Goal: Transaction & Acquisition: Purchase product/service

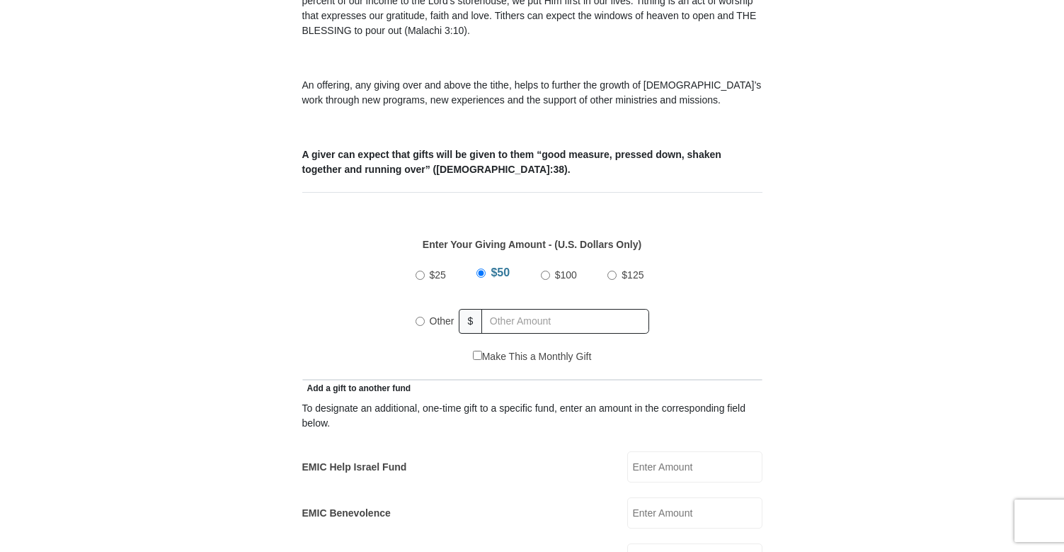
scroll to position [487, 0]
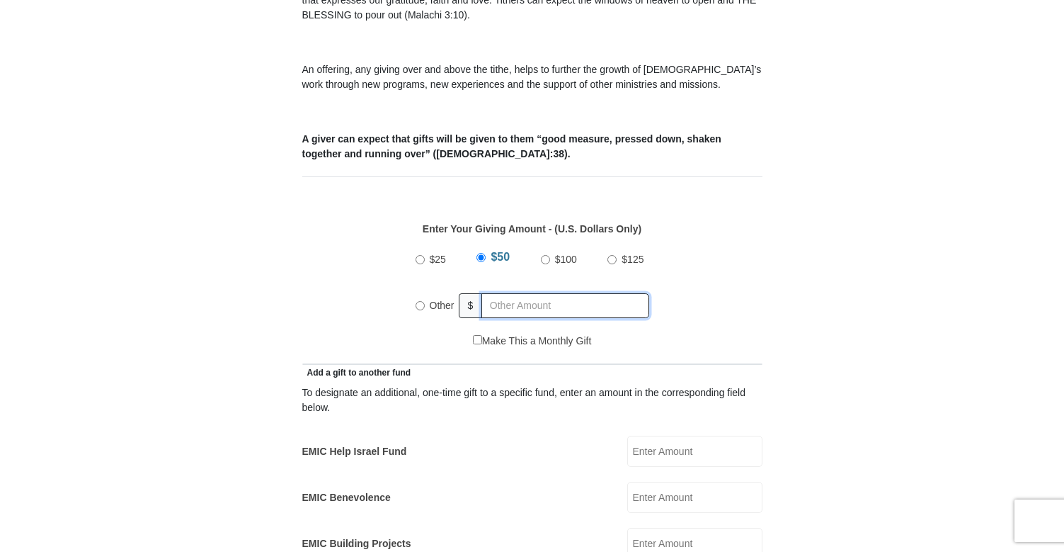
radio input "true"
click at [503, 293] on input "text" at bounding box center [568, 305] width 162 height 25
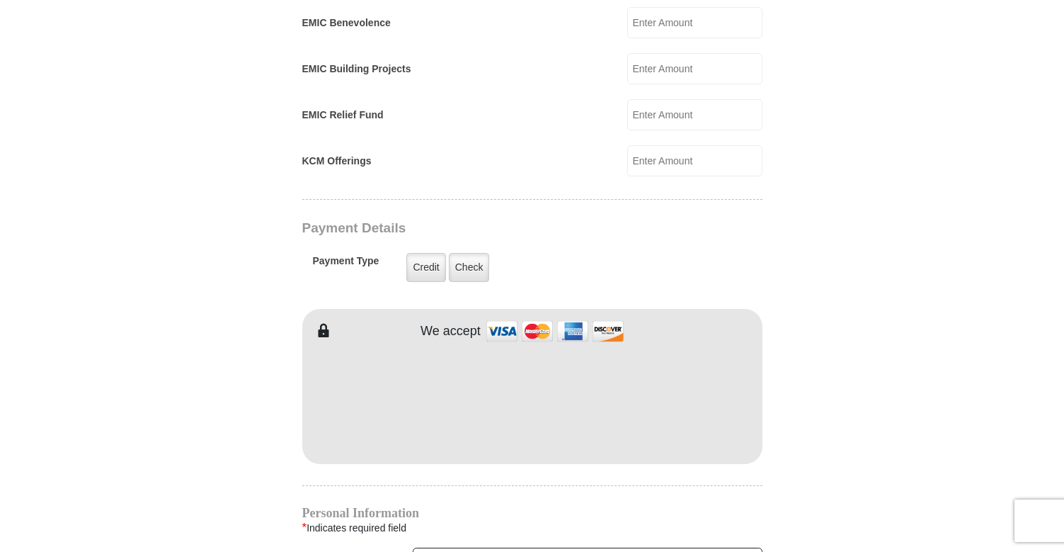
scroll to position [1006, 0]
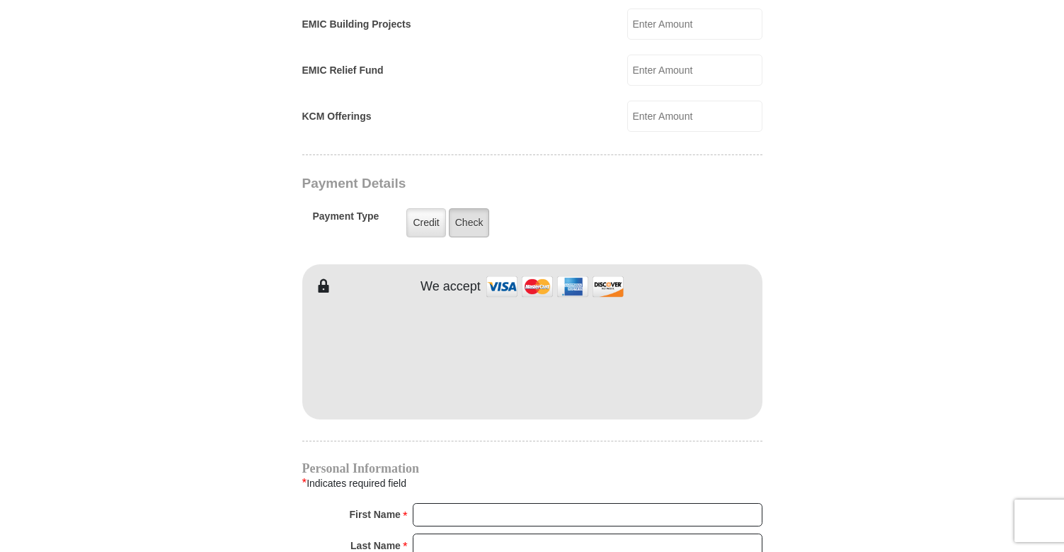
type input "200.00"
click at [477, 208] on label "Check" at bounding box center [469, 222] width 41 height 29
click at [0, 0] on input "Check" at bounding box center [0, 0] width 0 height 0
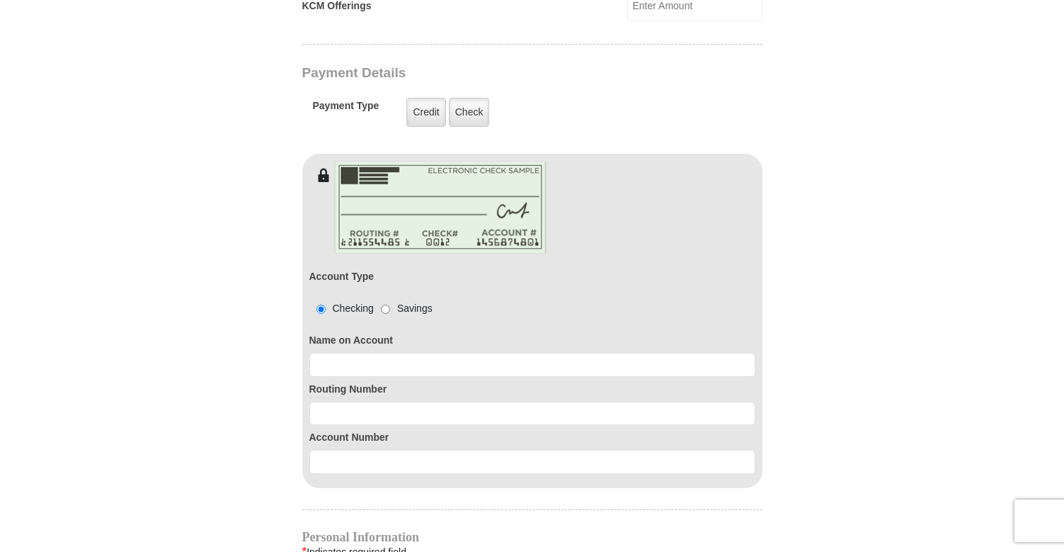
scroll to position [1132, 0]
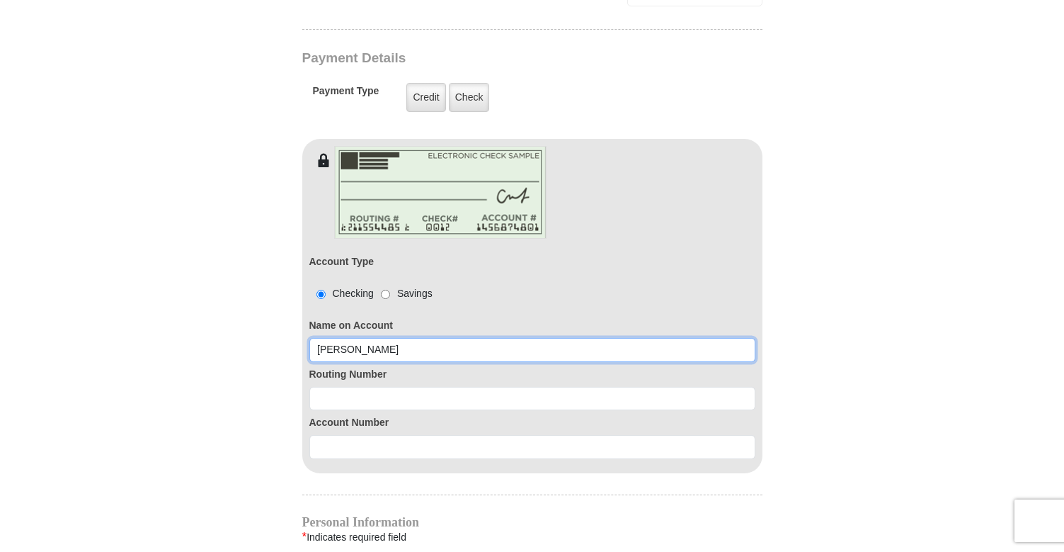
type input "[PERSON_NAME]"
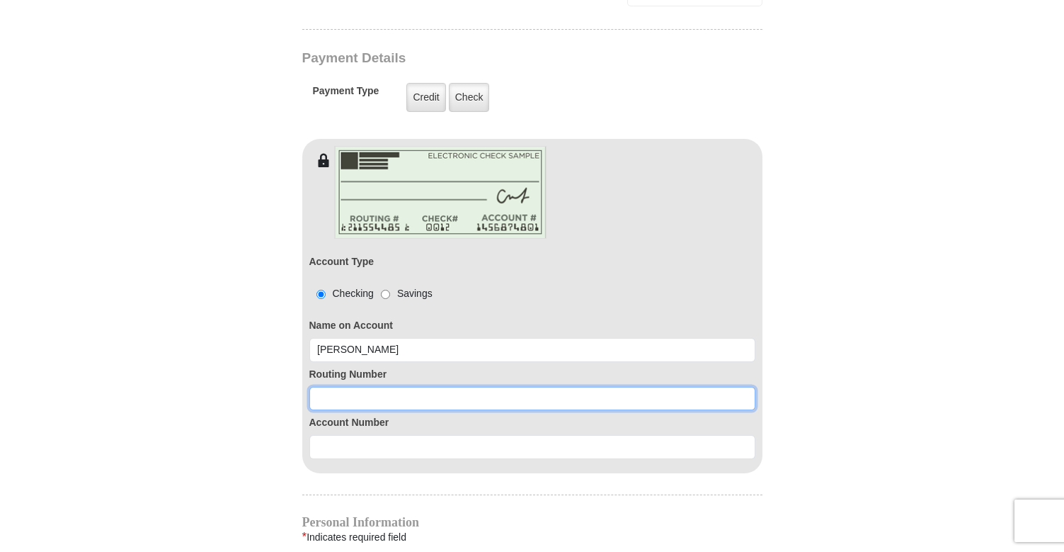
click at [464, 387] on input at bounding box center [532, 399] width 446 height 24
paste input "311980725"
type input "311980725"
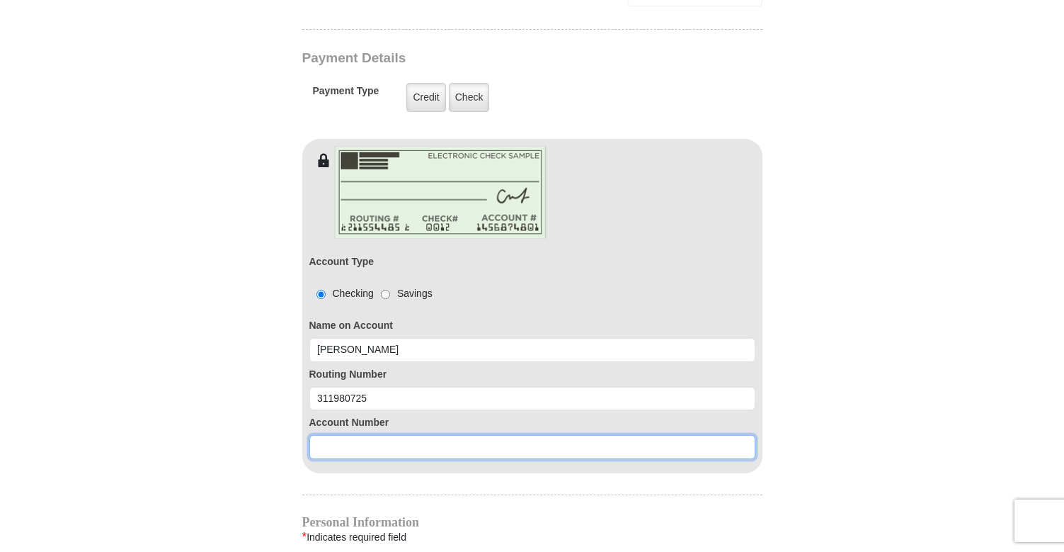
click at [448, 435] on input at bounding box center [532, 447] width 446 height 24
type input "0001161600"
click at [411, 435] on input "0001161600" at bounding box center [532, 447] width 446 height 24
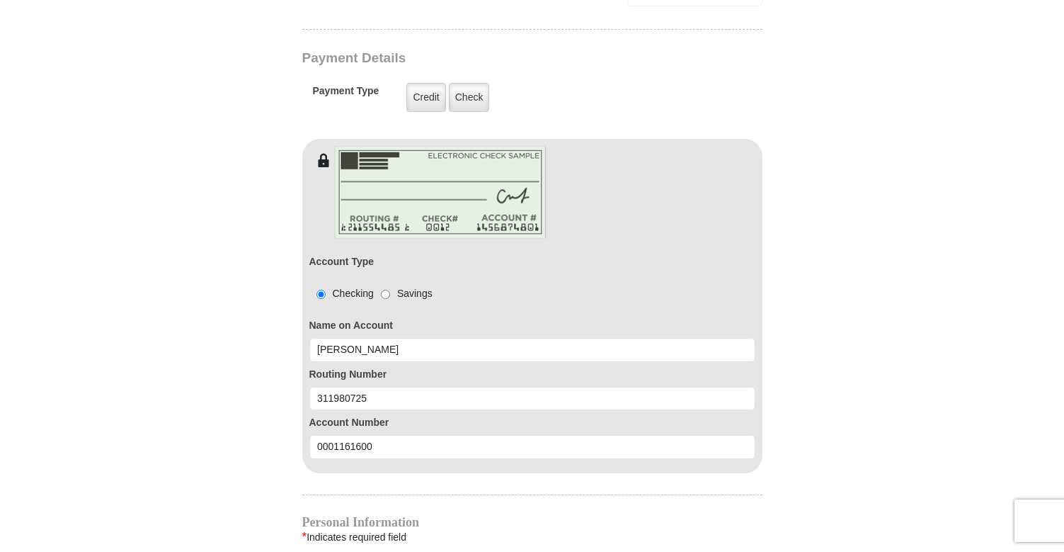
click at [814, 253] on form "[GEOGRAPHIC_DATA][DEMOGRAPHIC_DATA] Online Giving Because of gifts like yours, …" at bounding box center [532, 50] width 807 height 2250
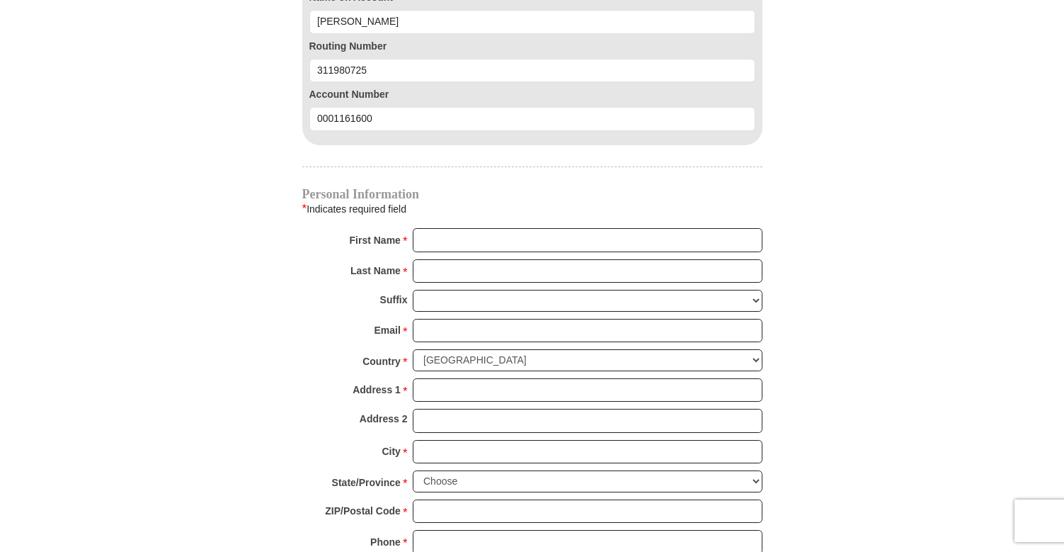
scroll to position [1465, 0]
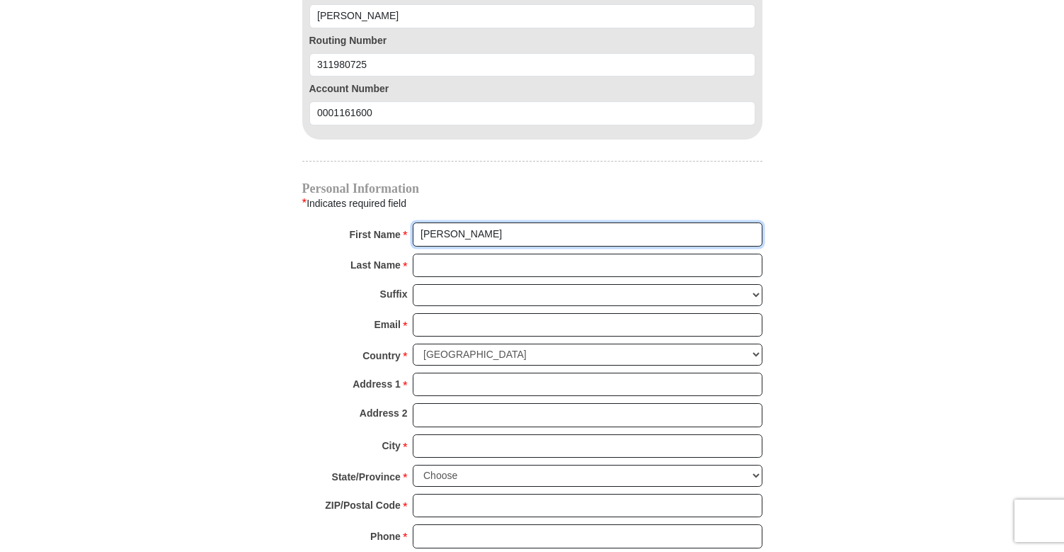
type input "[PERSON_NAME]"
type input "West"
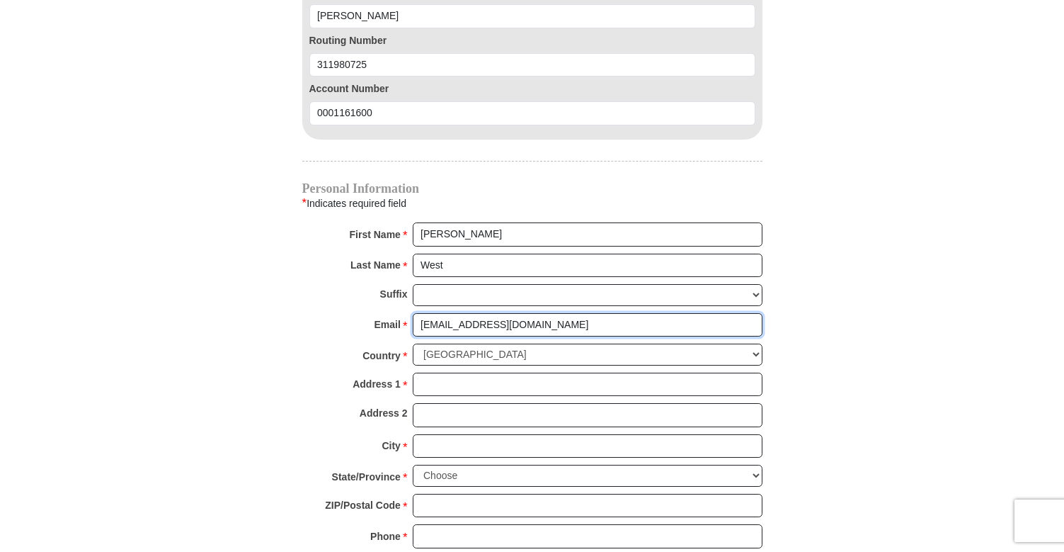
type input "[EMAIL_ADDRESS][DOMAIN_NAME]"
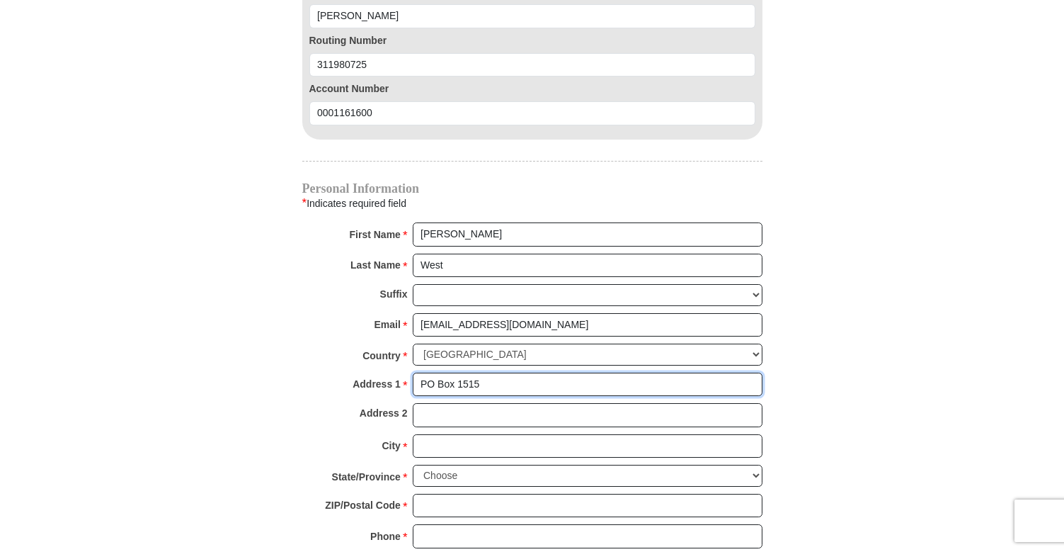
type input "PO Box 1515"
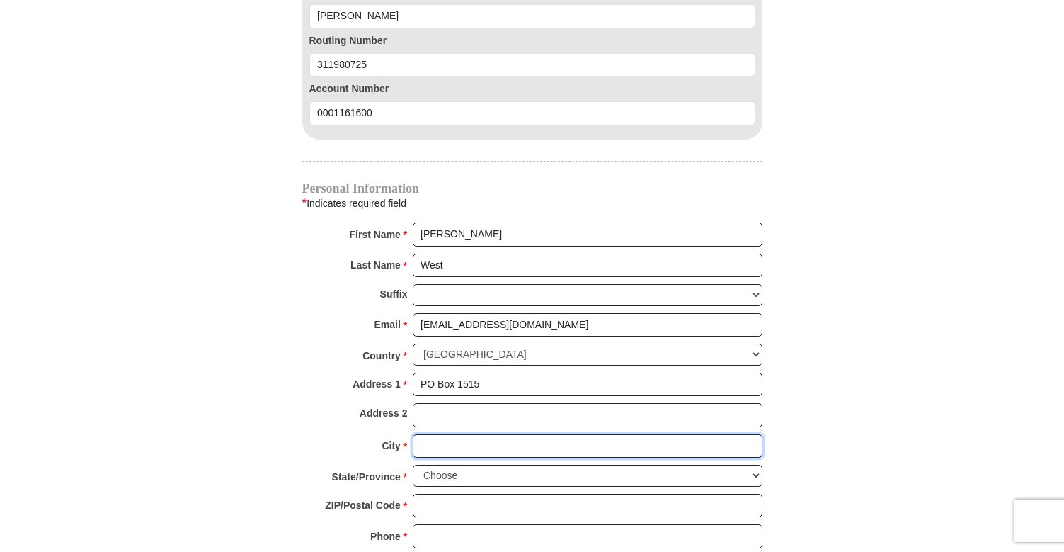
type input "S"
type input "[GEOGRAPHIC_DATA]"
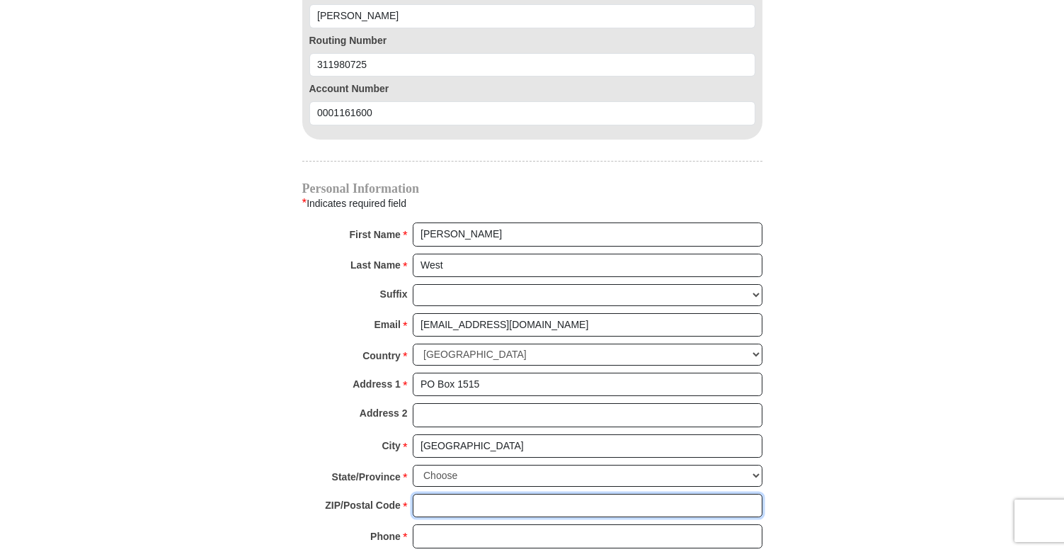
type input "7"
type input "76082"
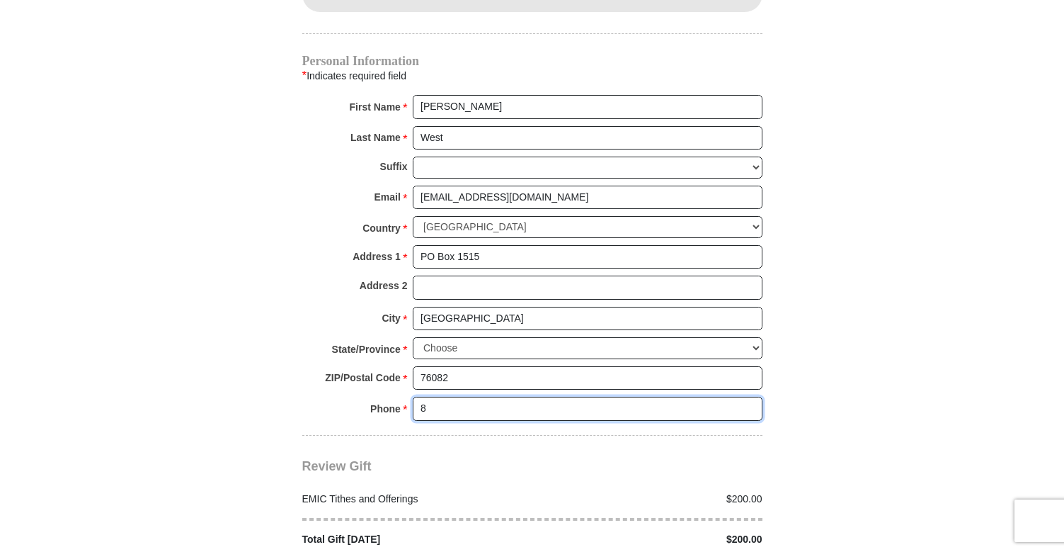
scroll to position [1600, 0]
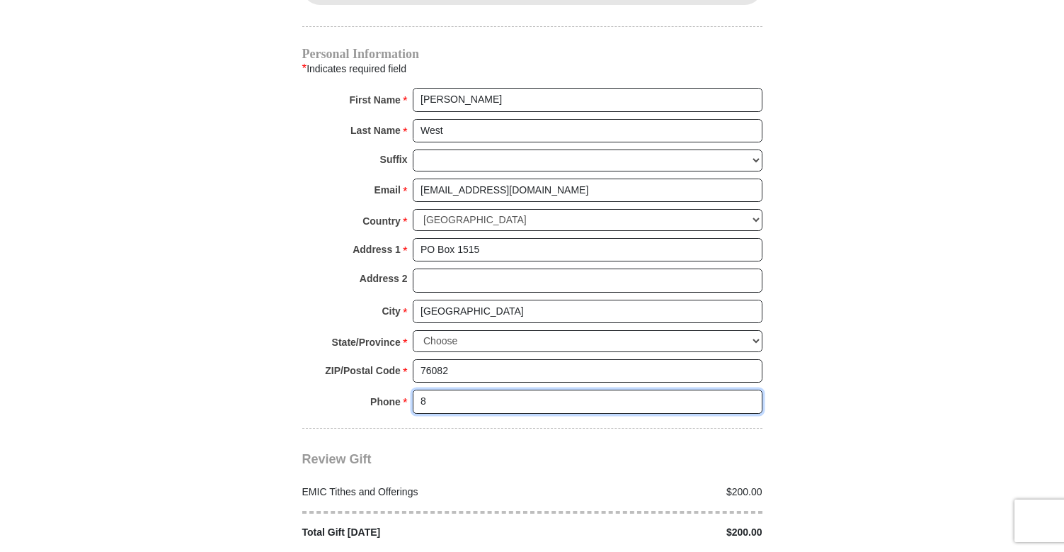
type input "81"
type input "8177572297"
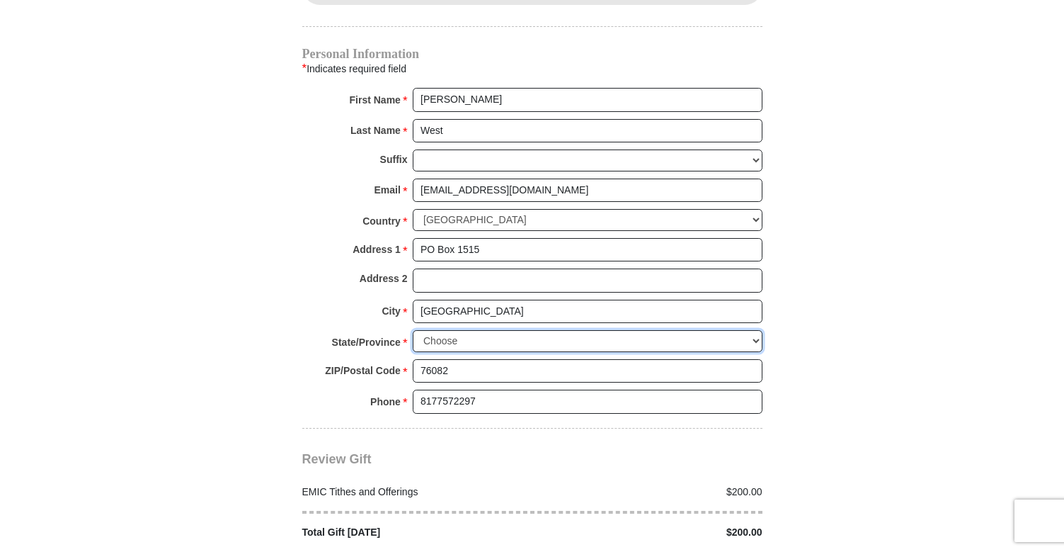
select select "[GEOGRAPHIC_DATA]"
click at [482, 300] on input "[GEOGRAPHIC_DATA]" at bounding box center [588, 312] width 350 height 24
type input "[GEOGRAPHIC_DATA]"
click at [594, 359] on input "76082" at bounding box center [588, 371] width 350 height 24
type input "76082"
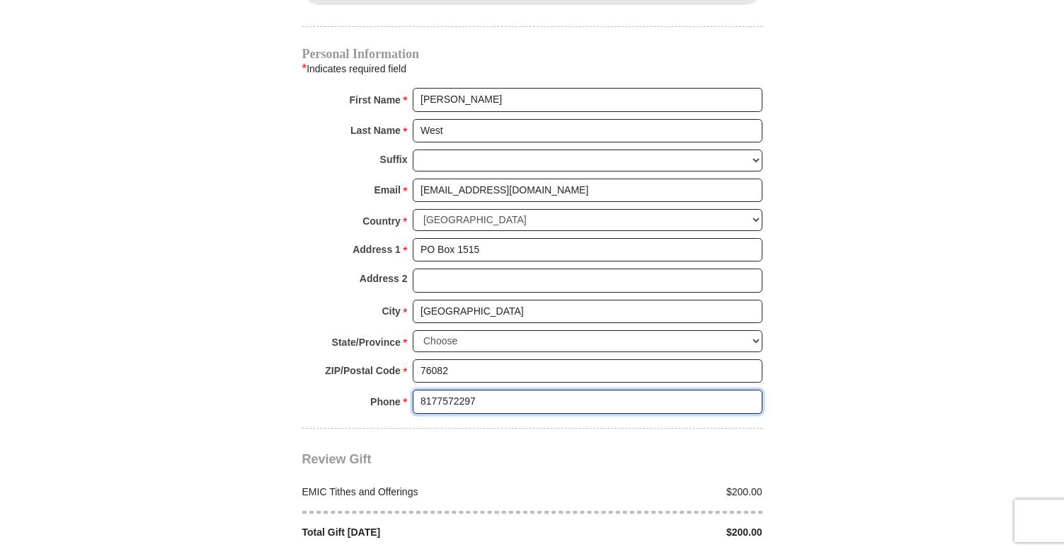
click at [572, 389] on input "8177572297" at bounding box center [588, 401] width 350 height 24
type input "8177572297"
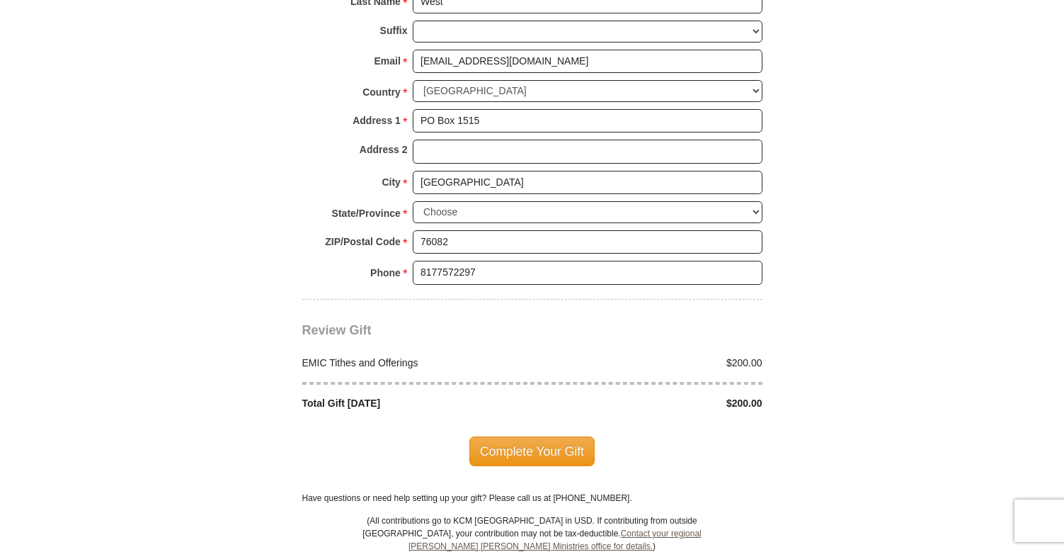
scroll to position [1743, 0]
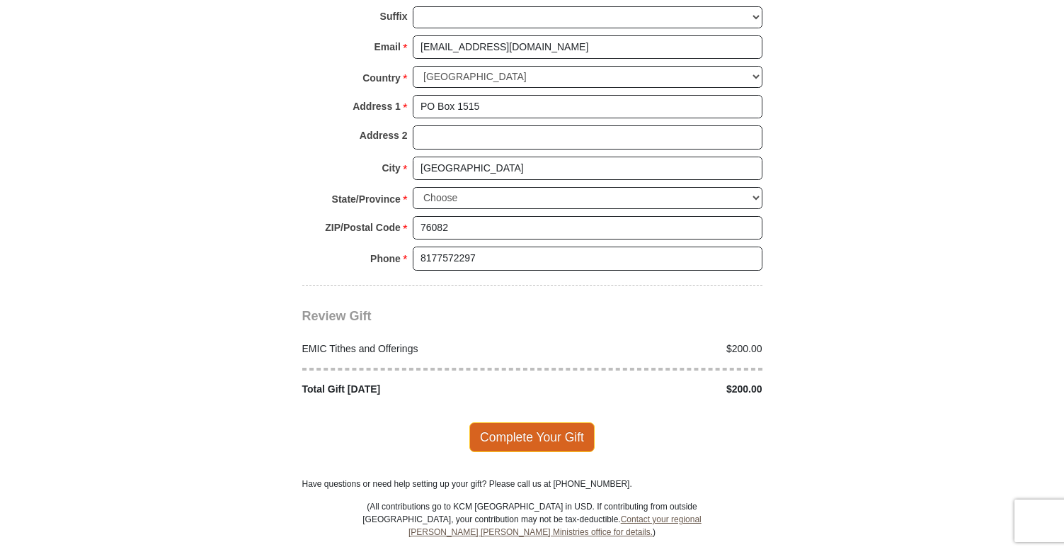
click at [562, 422] on span "Complete Your Gift" at bounding box center [531, 437] width 125 height 30
